Goal: Task Accomplishment & Management: Complete application form

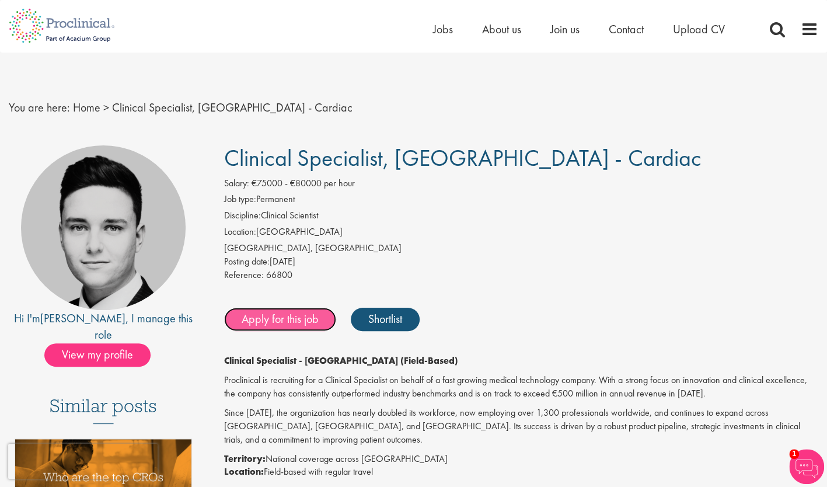
click at [309, 319] on link "Apply for this job" at bounding box center [280, 319] width 112 height 23
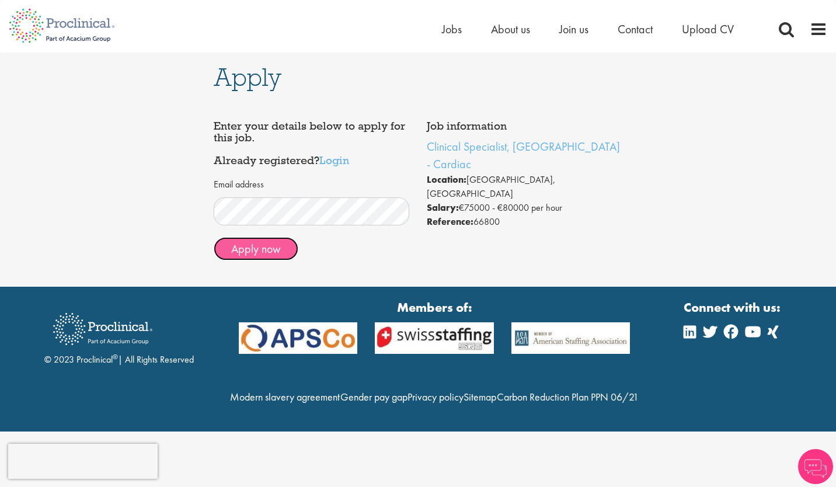
click at [266, 251] on button "Apply now" at bounding box center [256, 248] width 85 height 23
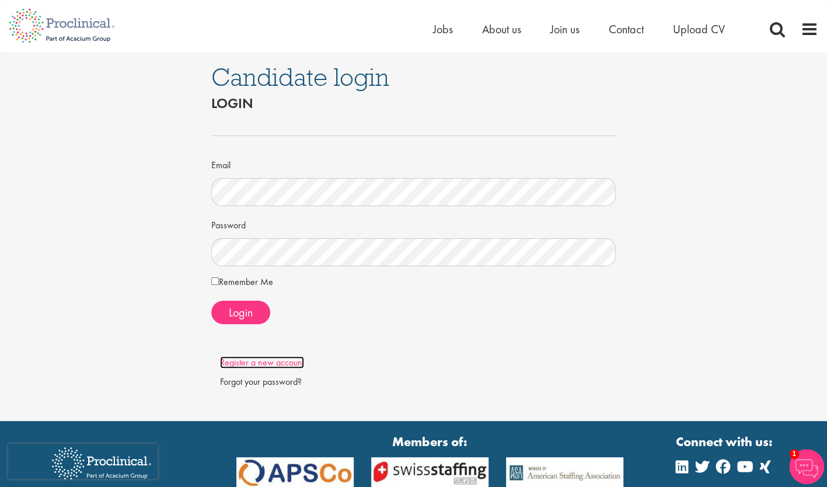
click at [256, 364] on link "Register a new account" at bounding box center [262, 362] width 84 height 12
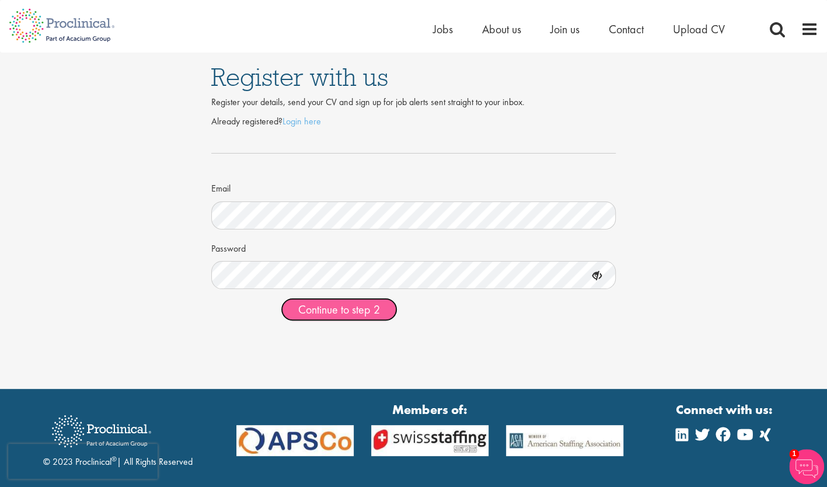
click at [336, 305] on span "Continue to step 2" at bounding box center [339, 309] width 82 height 15
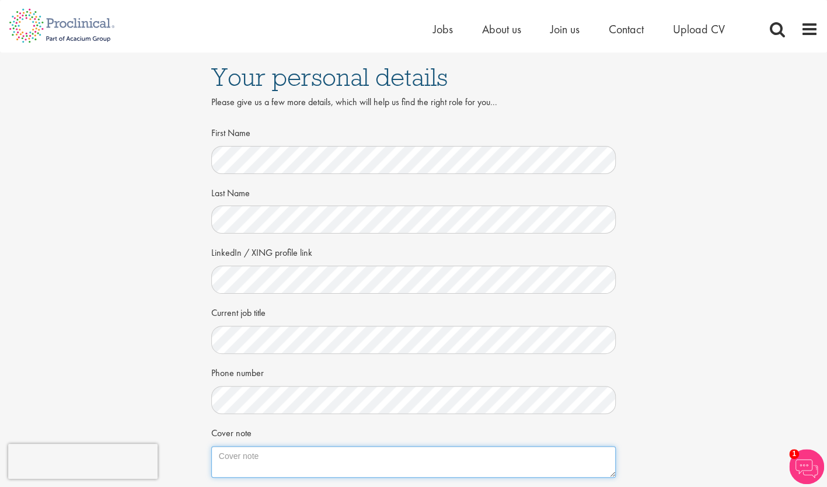
click at [248, 464] on textarea "Cover note" at bounding box center [413, 462] width 405 height 32
paste textarea "Dear Hiring Manager, I am excited to apply for the Clinical Specialist, Germany…"
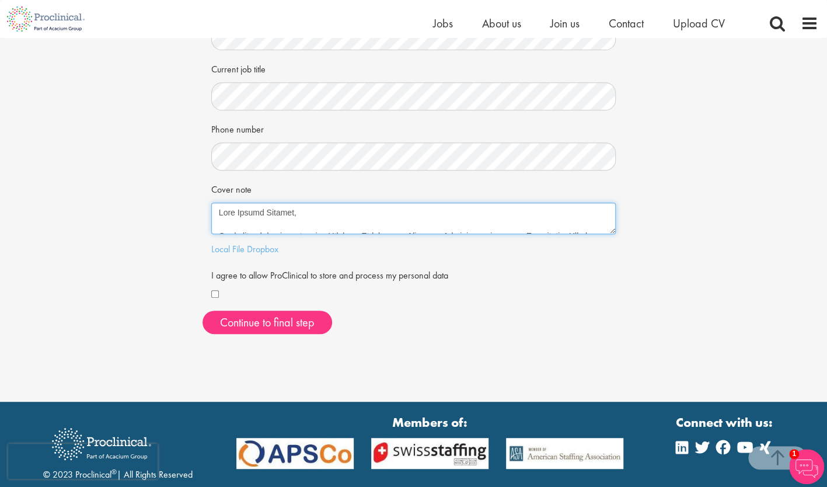
scroll to position [231, 0]
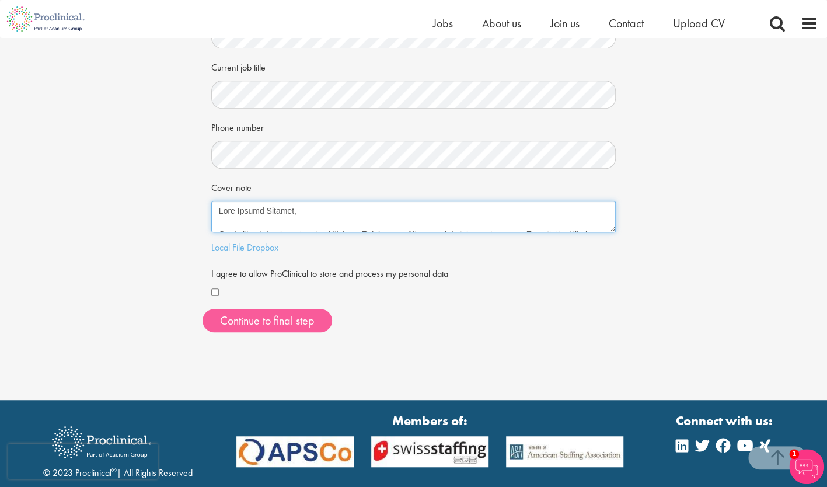
type textarea "Dear Hiring Manager, I am excited to apply for the Clinical Specialist, Germany…"
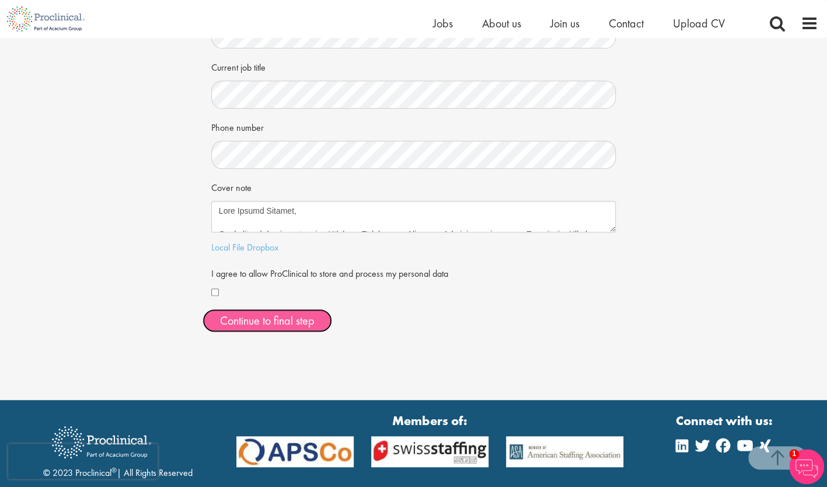
click at [284, 314] on button "Continue to final step" at bounding box center [268, 320] width 130 height 23
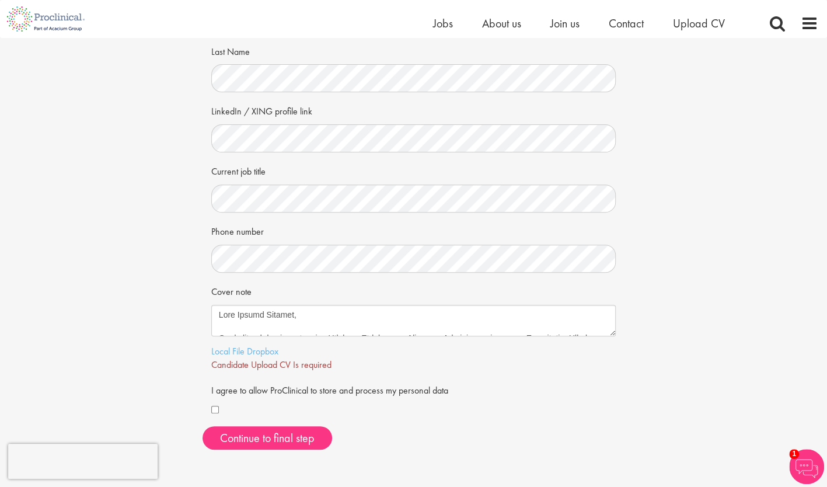
scroll to position [155, 0]
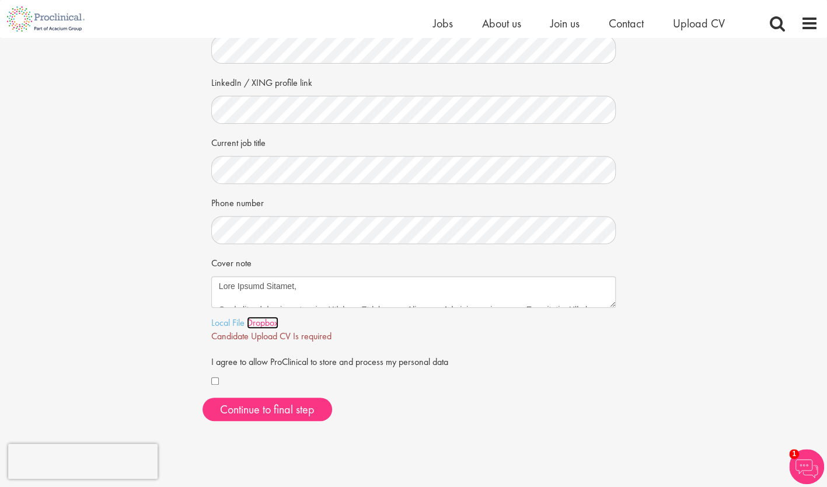
click at [273, 326] on link "Dropbox" at bounding box center [263, 322] width 32 height 12
click at [239, 319] on link "Local File" at bounding box center [227, 322] width 33 height 12
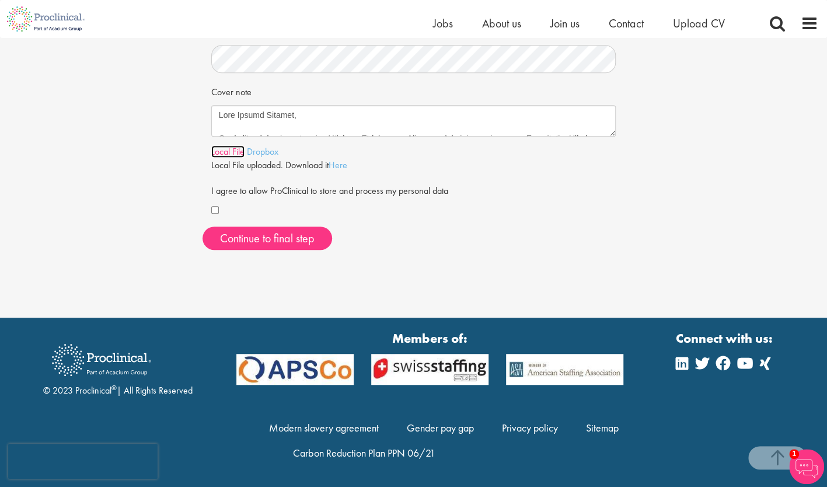
scroll to position [326, 0]
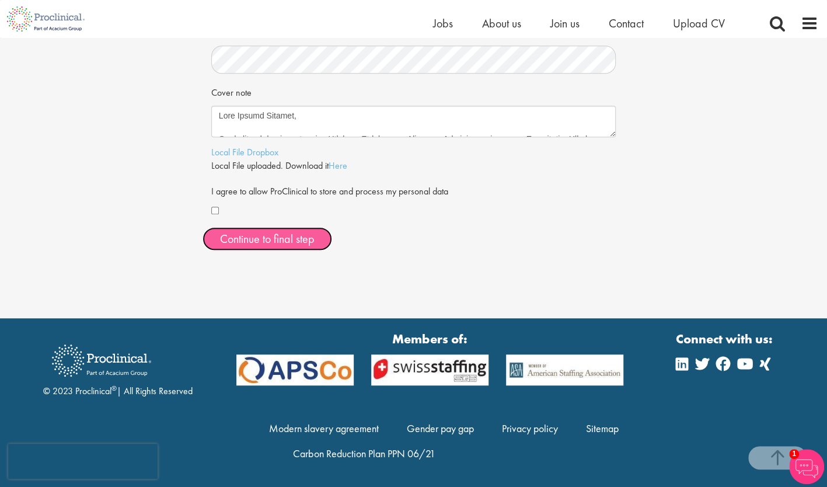
click at [281, 248] on button "Continue to final step" at bounding box center [268, 238] width 130 height 23
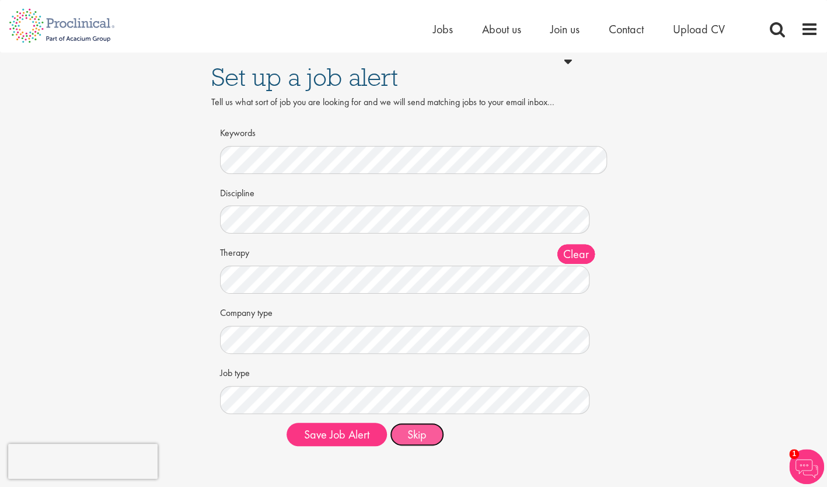
click at [407, 439] on button "Skip" at bounding box center [417, 434] width 54 height 23
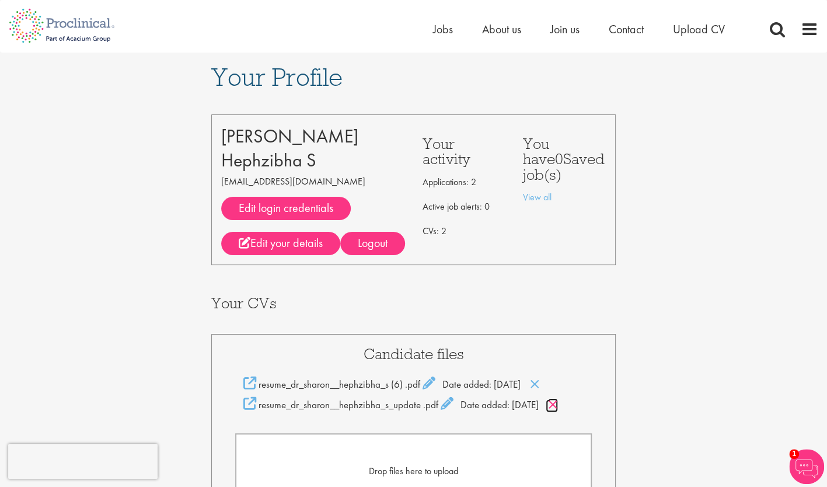
click at [558, 405] on icon at bounding box center [553, 404] width 10 height 13
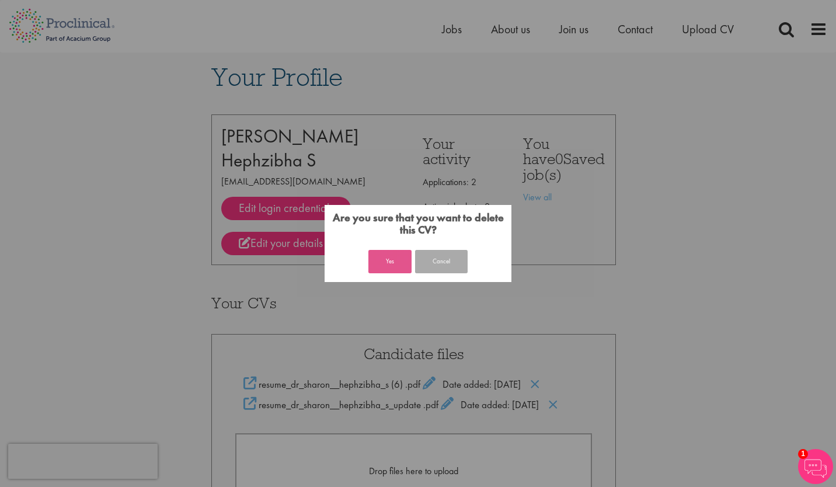
click at [397, 265] on button "Yes" at bounding box center [389, 261] width 43 height 23
